Goal: Check status: Check status

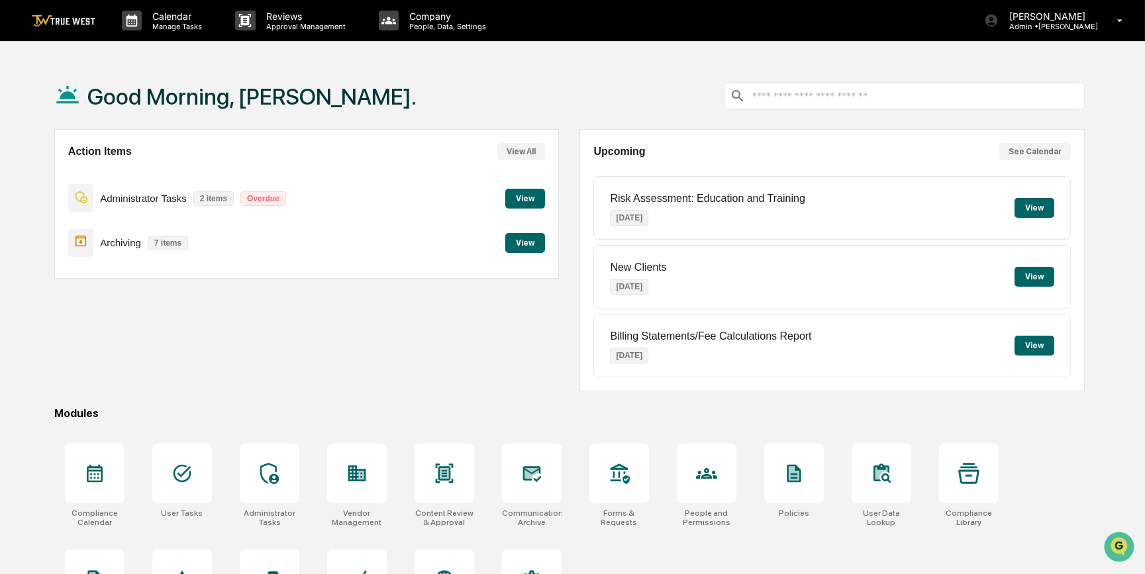
drag, startPoint x: 981, startPoint y: 56, endPoint x: 954, endPoint y: 46, distance: 28.9
click at [981, 56] on div "Calendar Manage Tasks Reviews Approval Management Company People, Data, Setting…" at bounding box center [572, 320] width 1145 height 641
click at [444, 482] on icon at bounding box center [444, 473] width 21 height 21
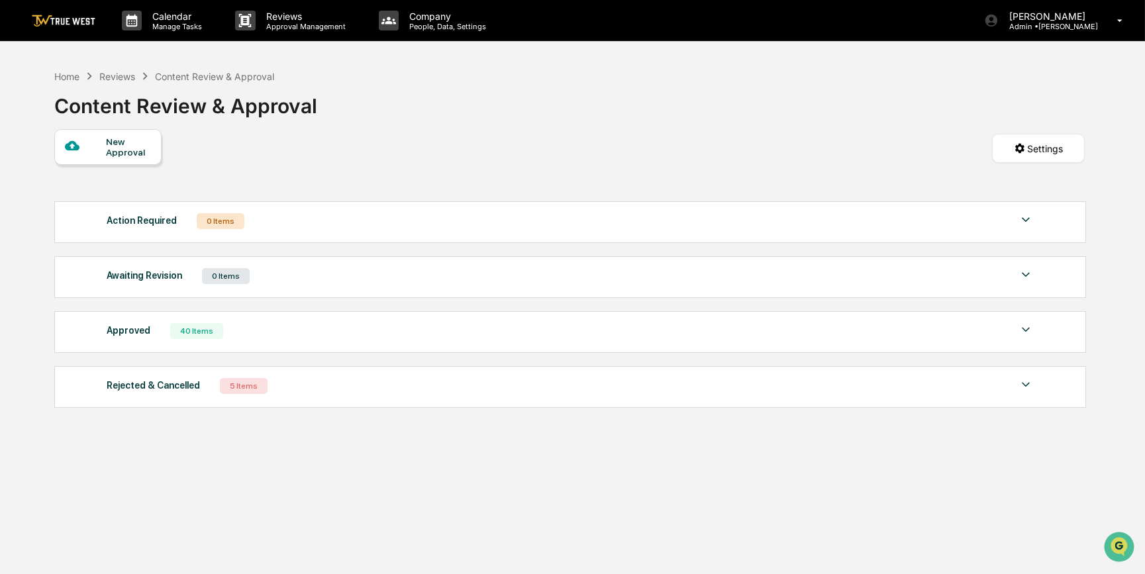
click at [291, 329] on div "Approved 40 Items" at bounding box center [570, 331] width 927 height 19
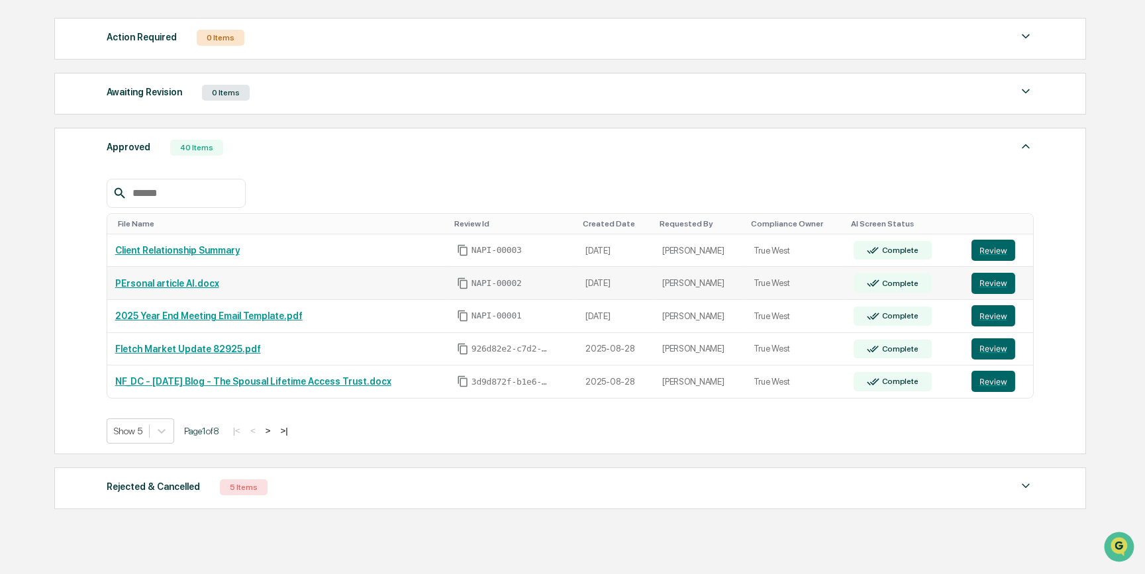
scroll to position [232, 0]
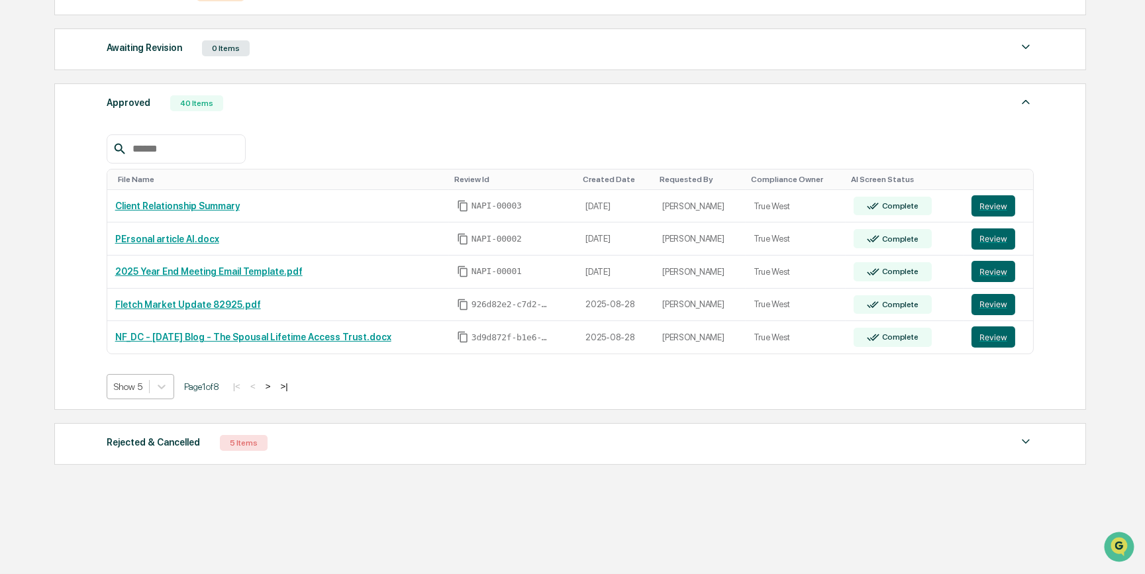
click at [138, 386] on div at bounding box center [128, 386] width 28 height 13
click at [149, 485] on div "Show 50" at bounding box center [141, 484] width 68 height 21
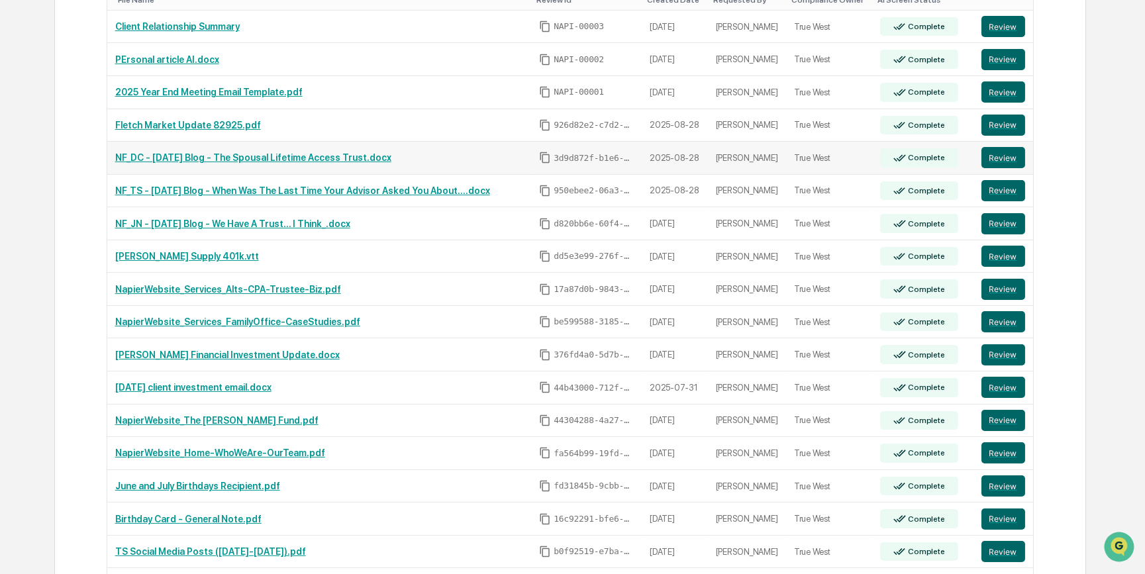
scroll to position [472, 0]
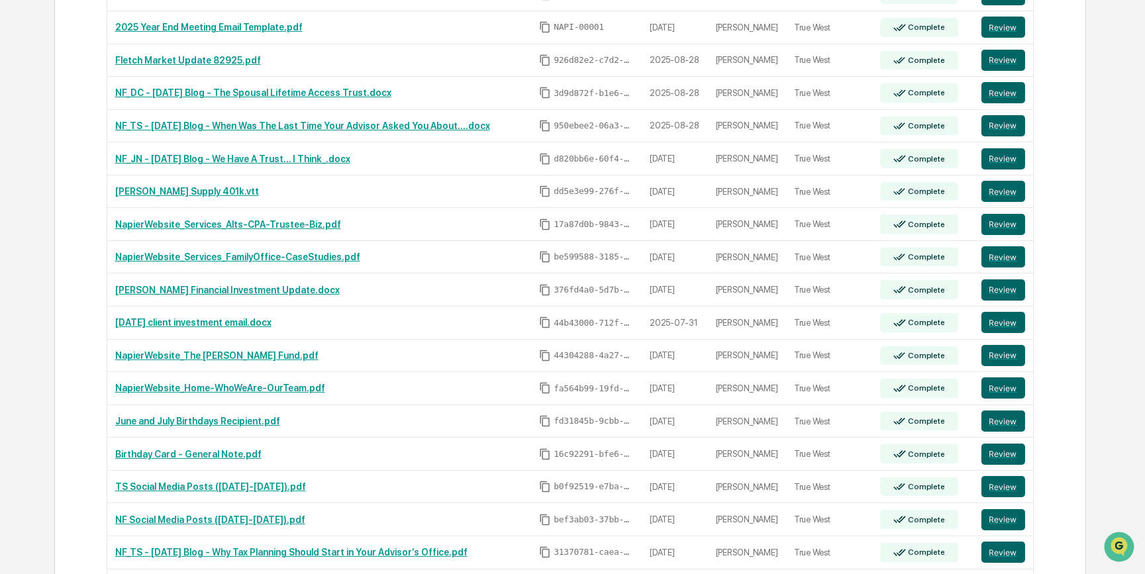
click at [1075, 179] on div "Approved 40 Items File Name Review Id Created Date Requested By Compliance Owne…" at bounding box center [570, 576] width 1032 height 1475
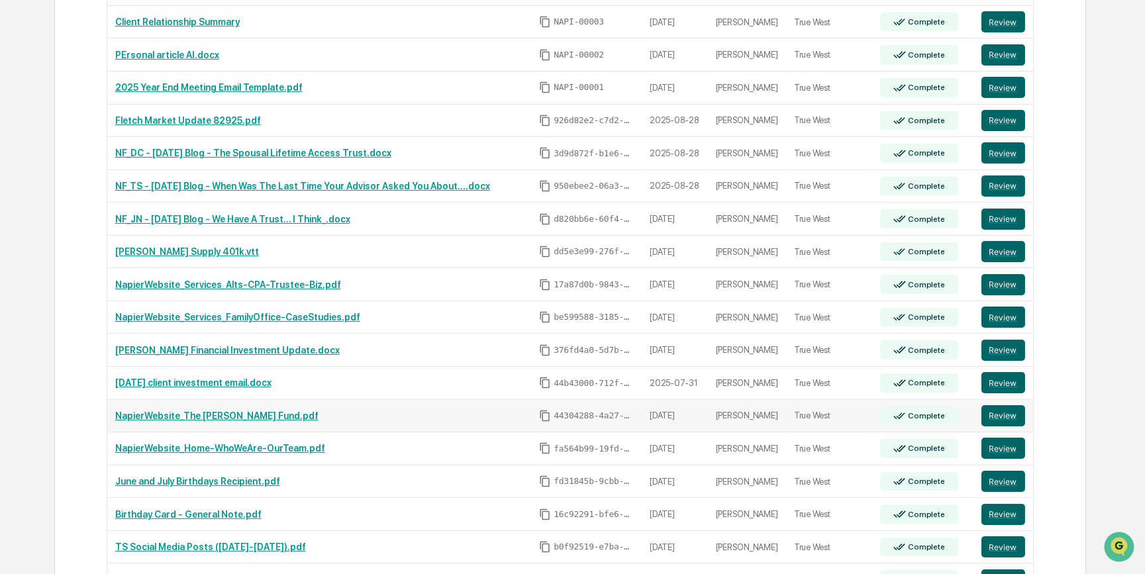
scroll to position [232, 0]
